Goal: Check status: Check status

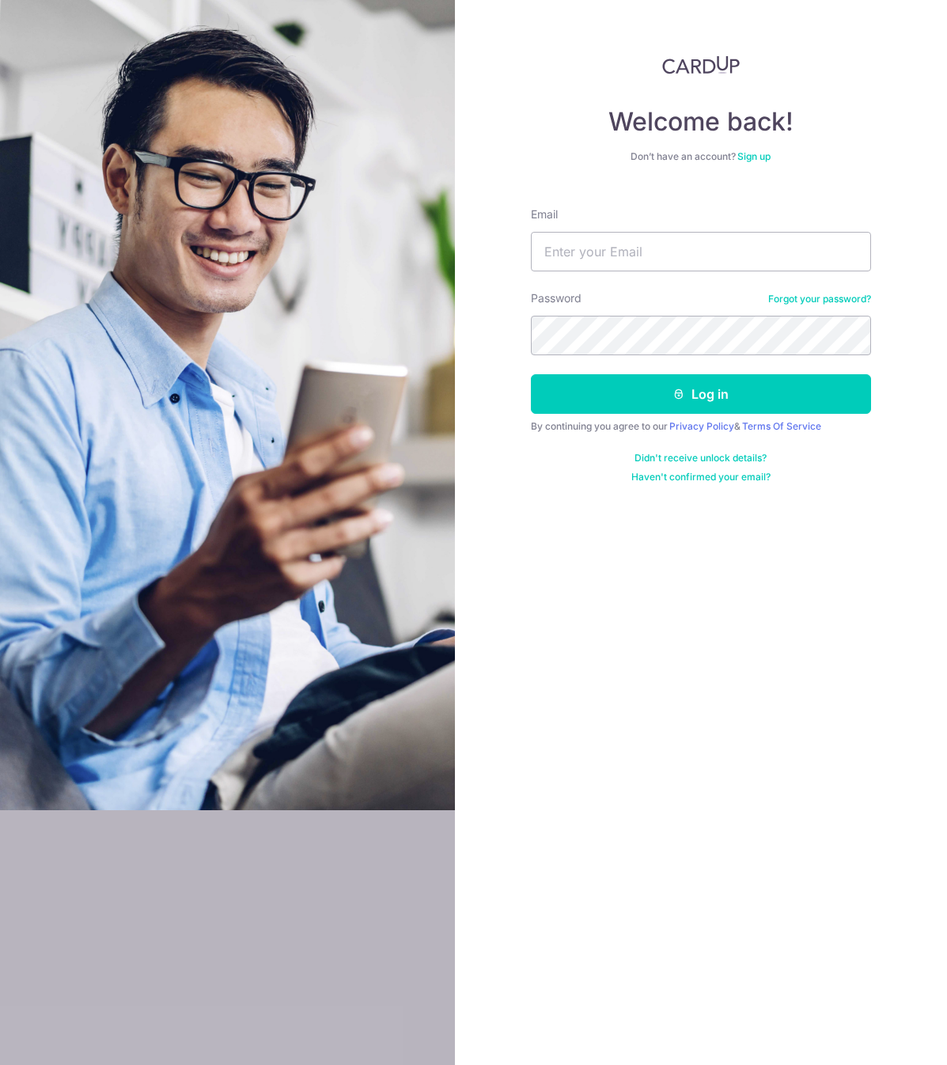
type input "[EMAIL_ADDRESS][DOMAIN_NAME]"
click at [531, 374] on button "Log in" at bounding box center [701, 394] width 340 height 40
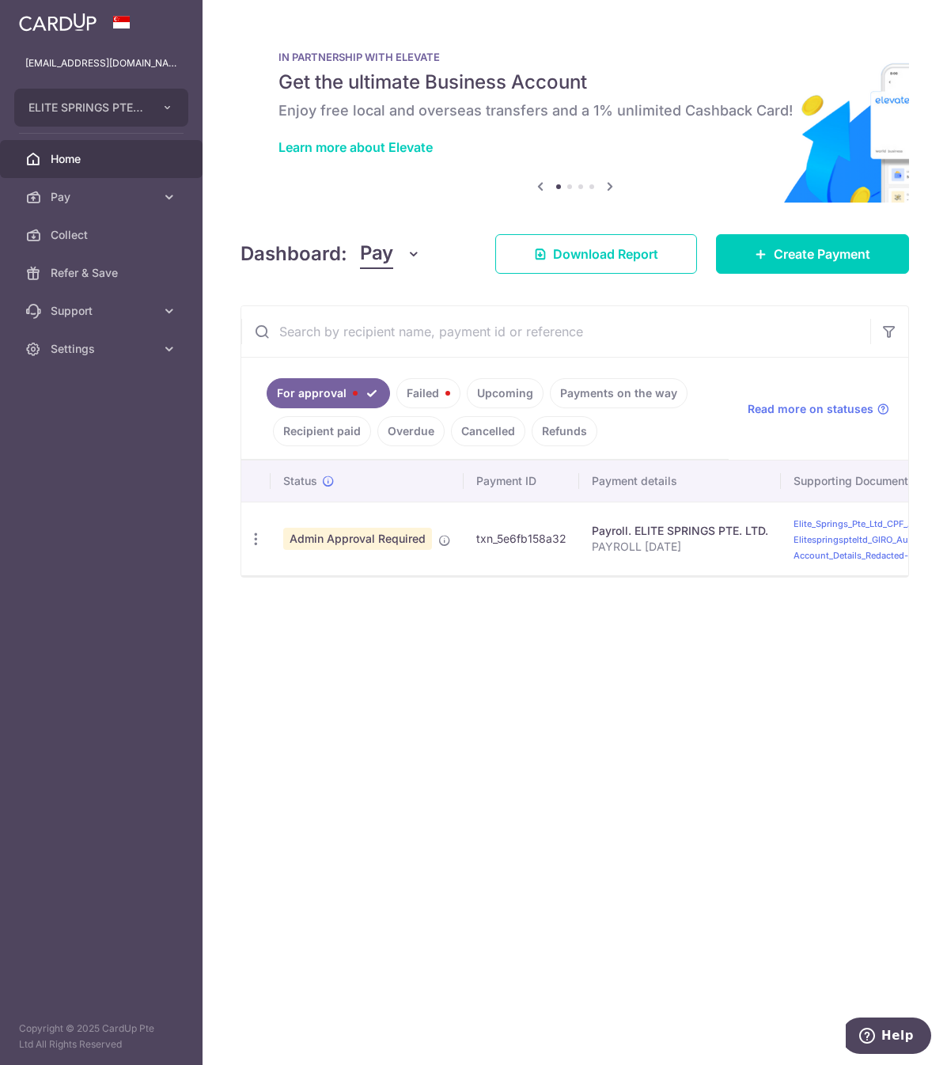
click at [628, 395] on link "Payments on the way" at bounding box center [619, 393] width 138 height 30
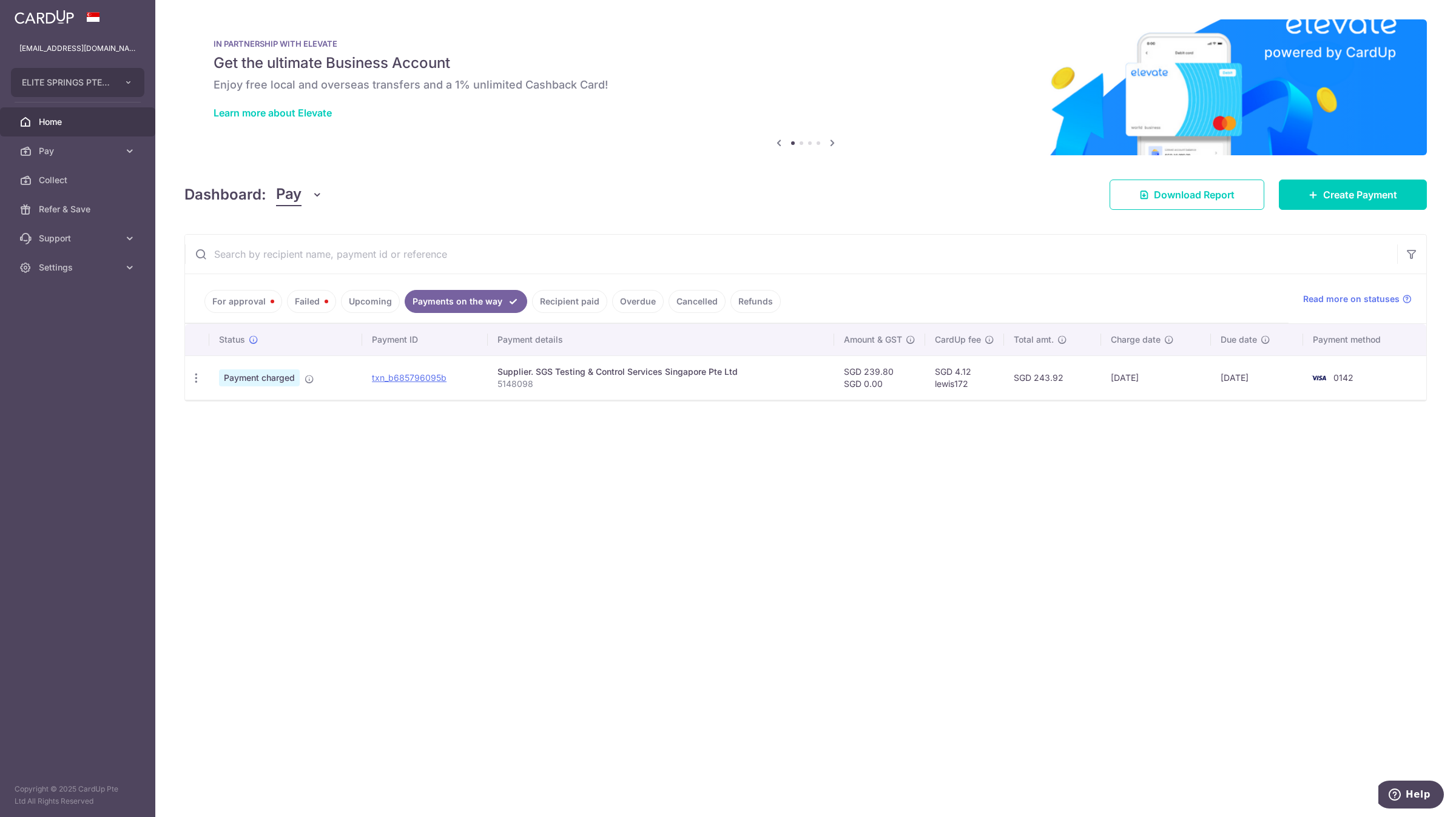
click at [581, 307] on link "Recipient paid" at bounding box center [569, 301] width 75 height 23
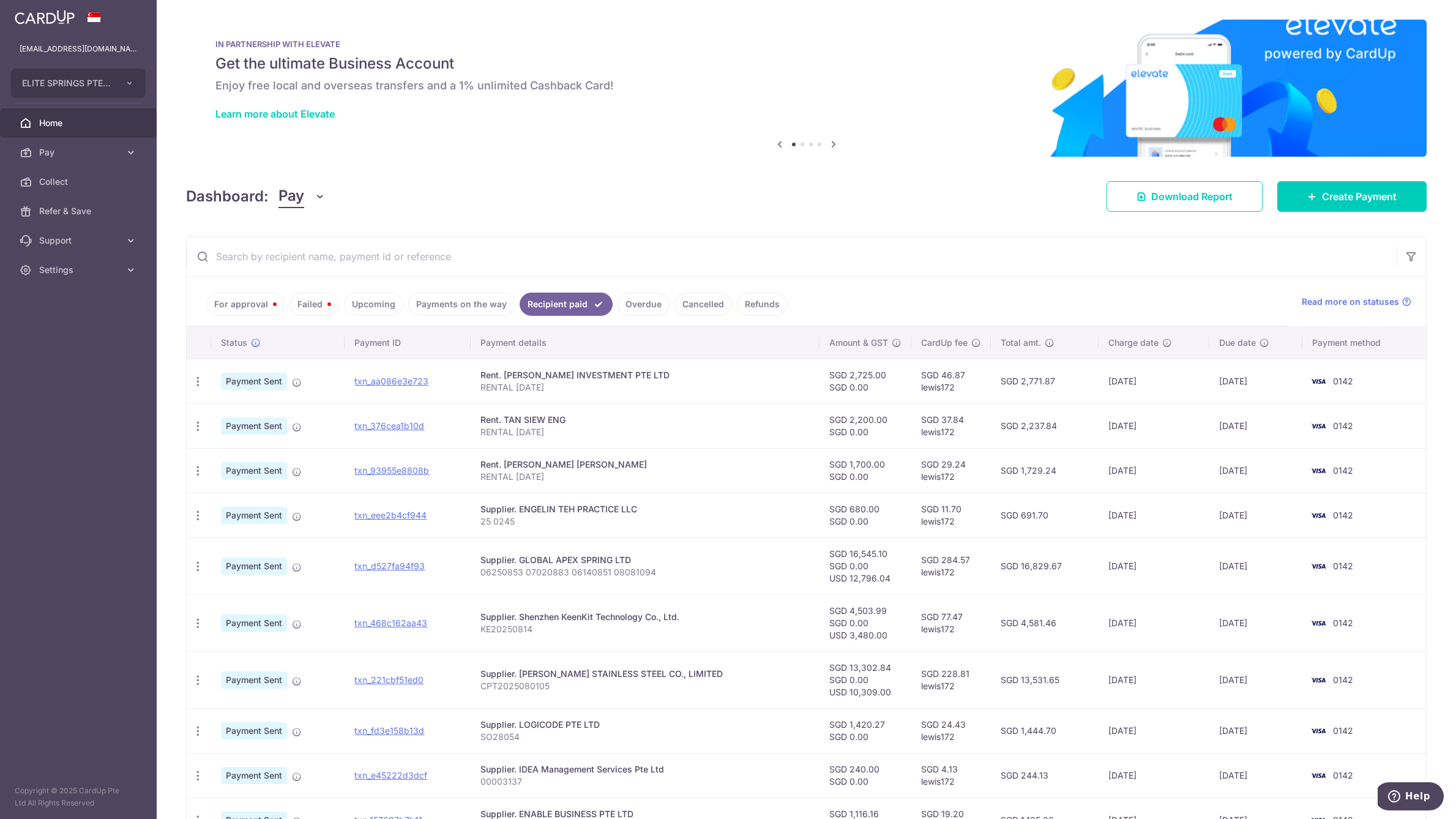
click at [268, 264] on input "text" at bounding box center [791, 256] width 1210 height 39
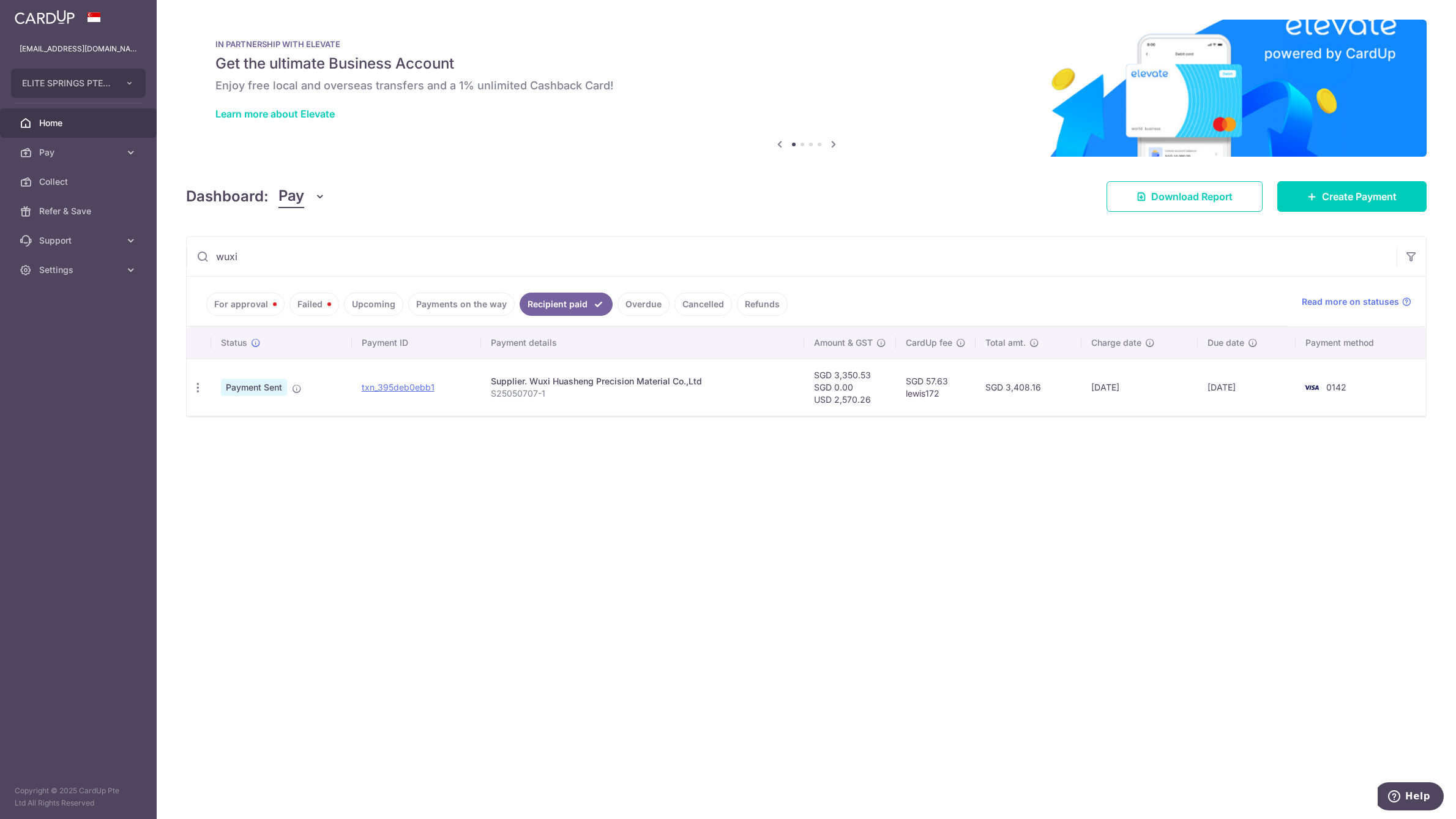
type input "wuxi"
drag, startPoint x: 414, startPoint y: 385, endPoint x: 820, endPoint y: 69, distance: 514.5
click at [414, 384] on link "txn_395deb0ebb1" at bounding box center [398, 387] width 73 height 10
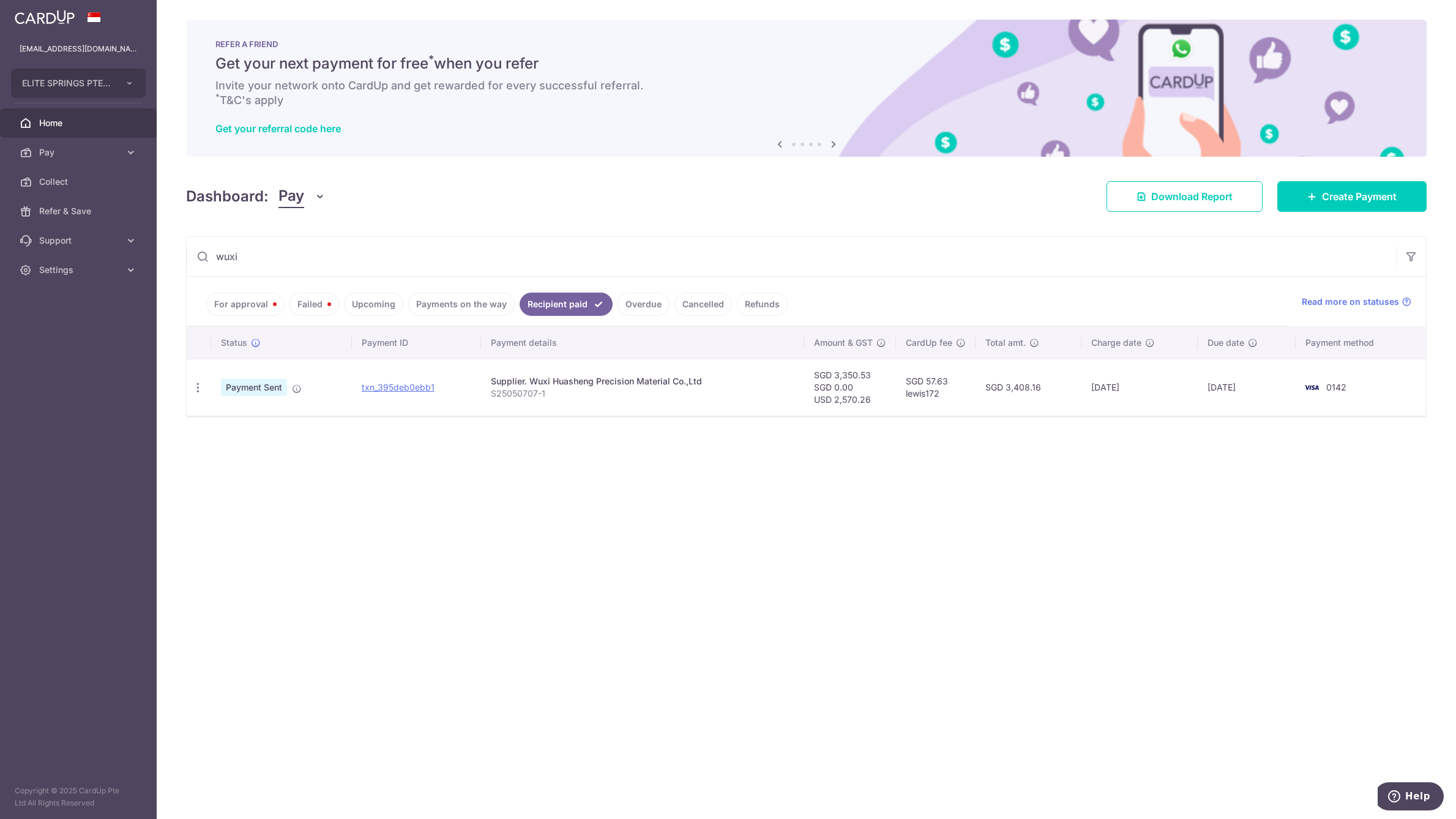
click at [672, 636] on div "× Pause Schedule Pause all future payments in this series Pause just this one p…" at bounding box center [806, 409] width 1299 height 819
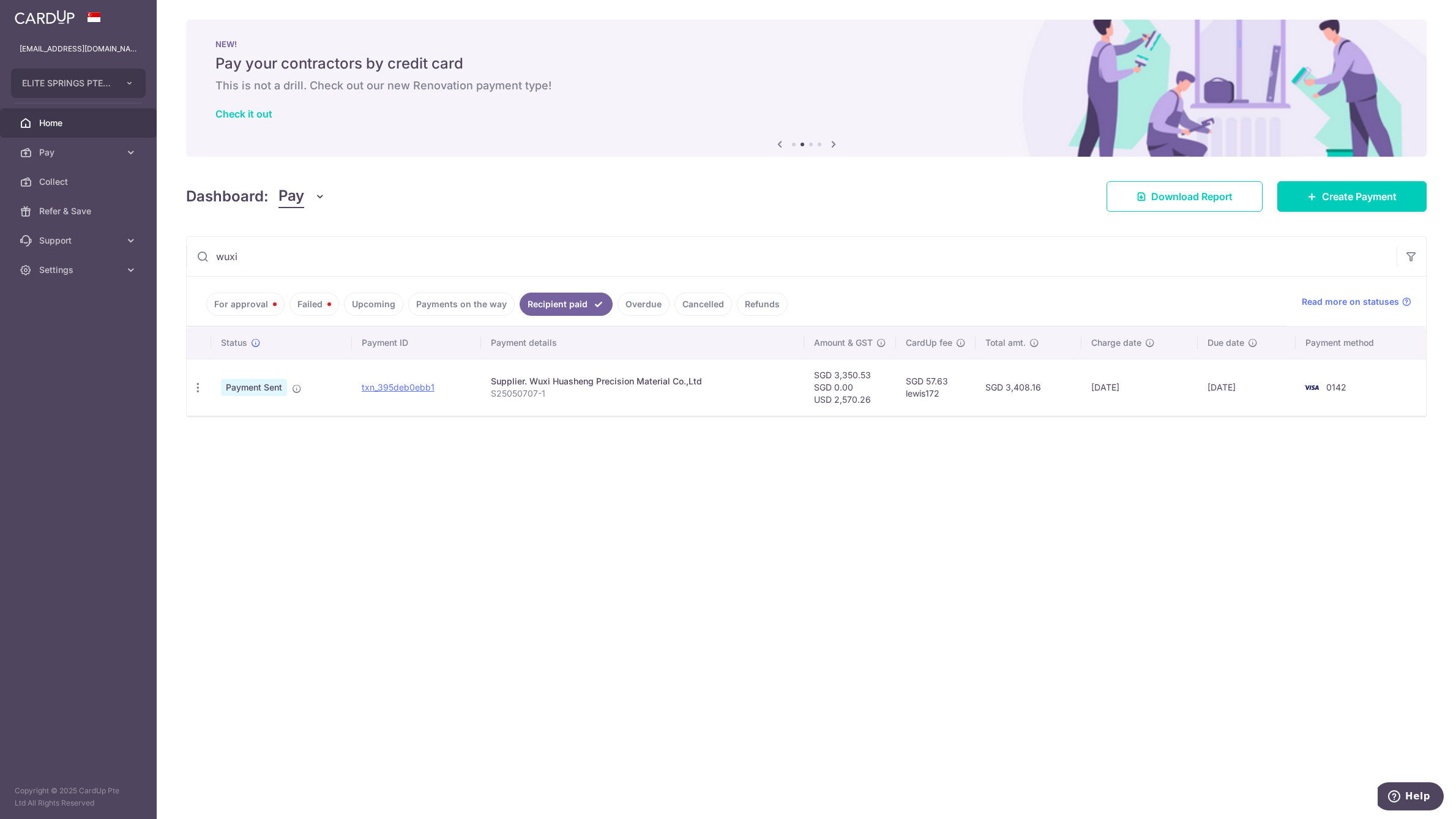
click at [553, 553] on div "× Pause Schedule Pause all future payments in this series Pause just this one p…" at bounding box center [806, 409] width 1299 height 819
